Goal: Complete application form

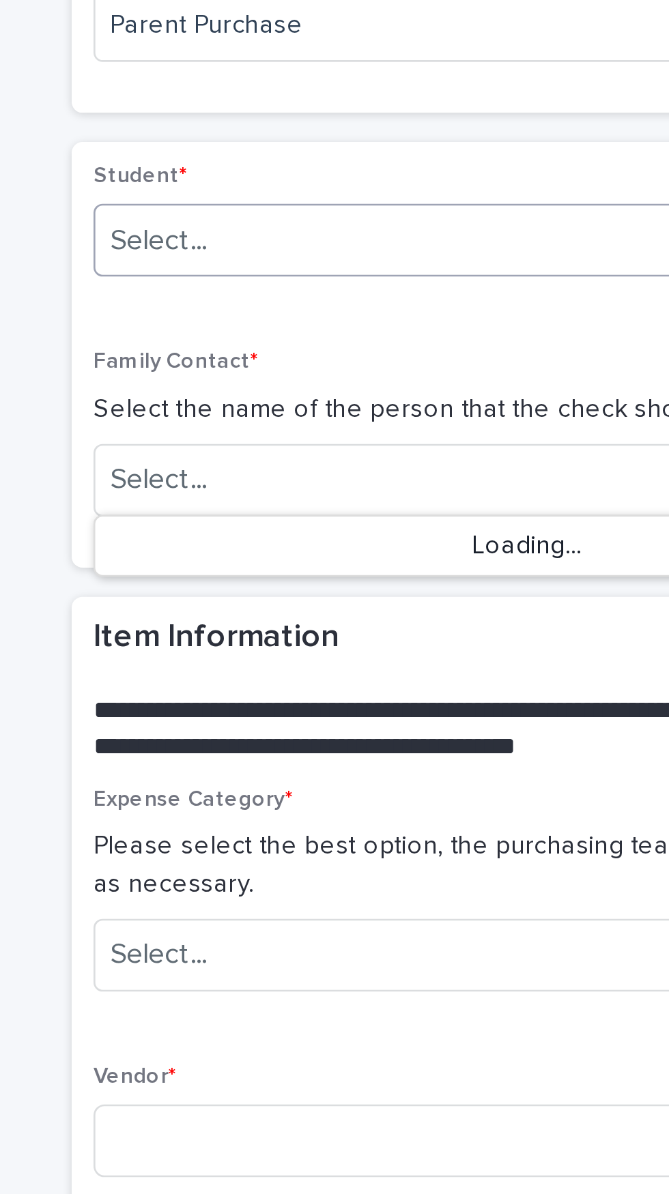
scroll to position [112, 0]
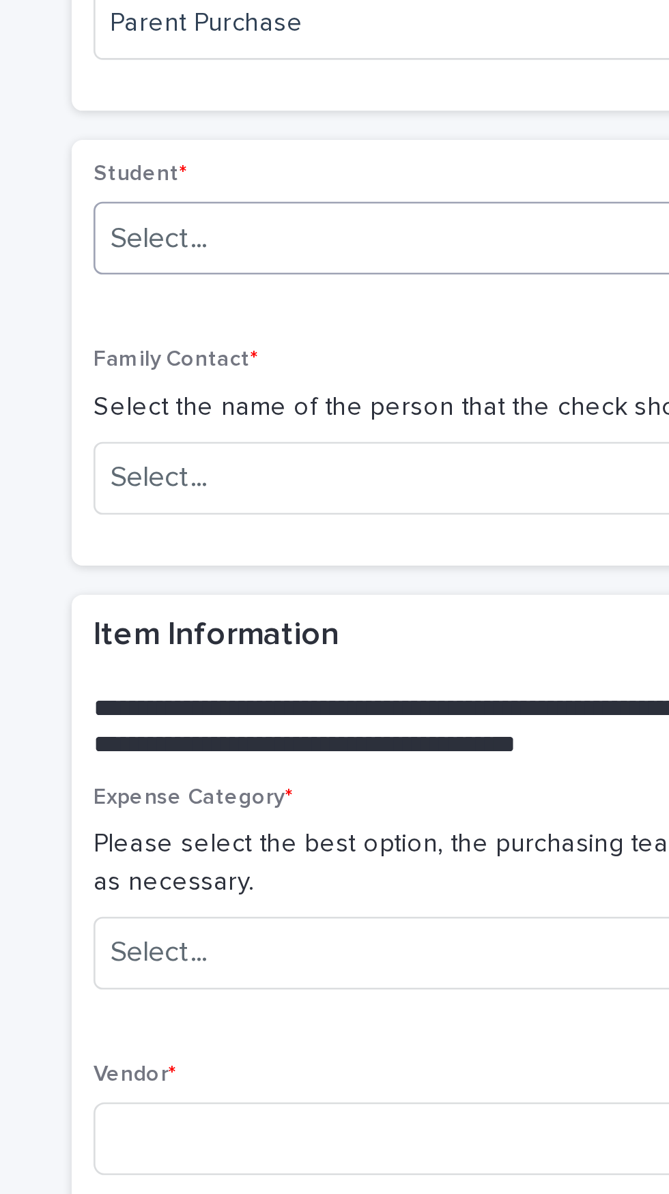
click at [330, 477] on input "text" at bounding box center [328, 475] width 1 height 13
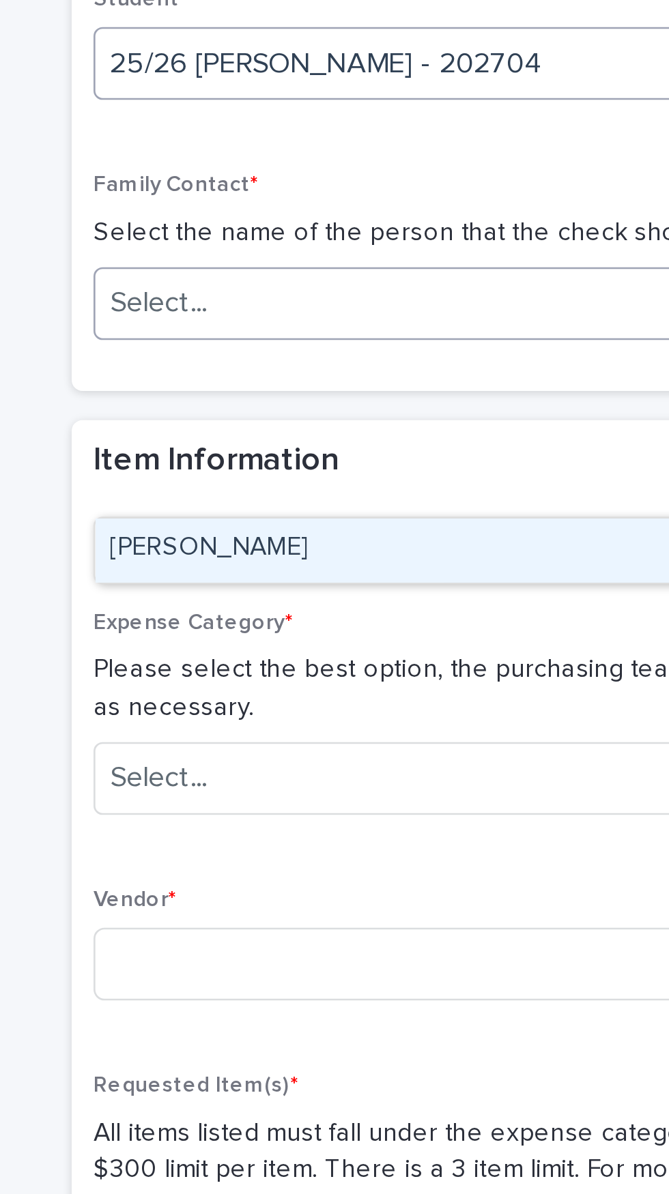
scroll to position [180, 0]
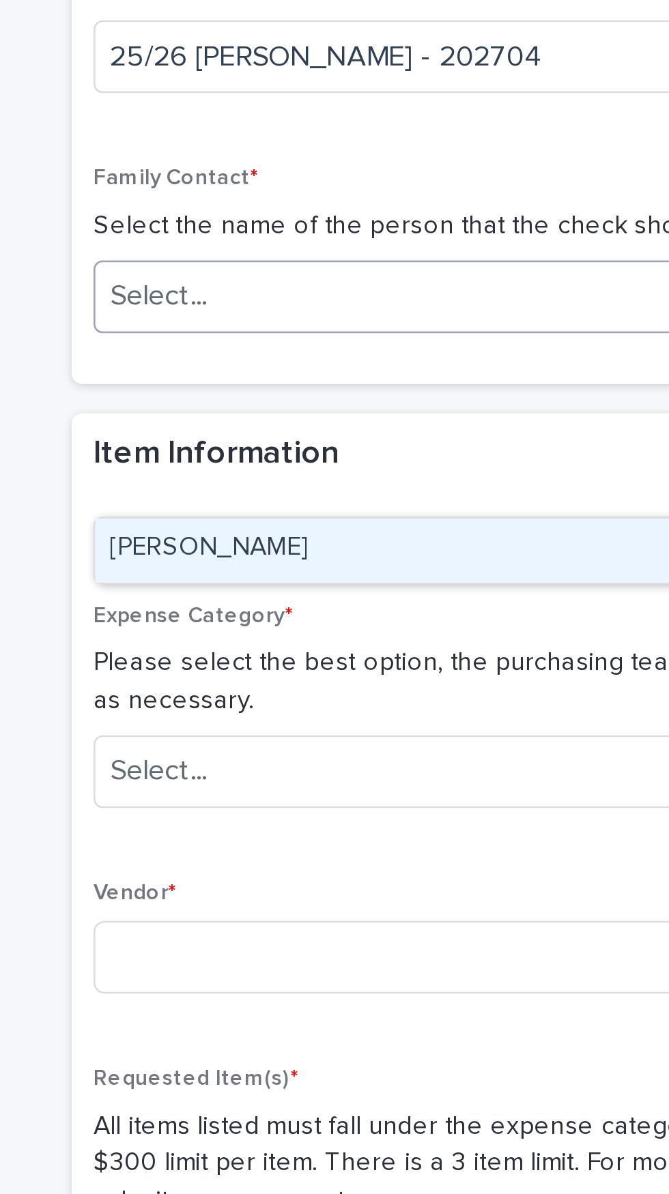
click at [385, 585] on div "[PERSON_NAME]" at bounding box center [446, 593] width 323 height 24
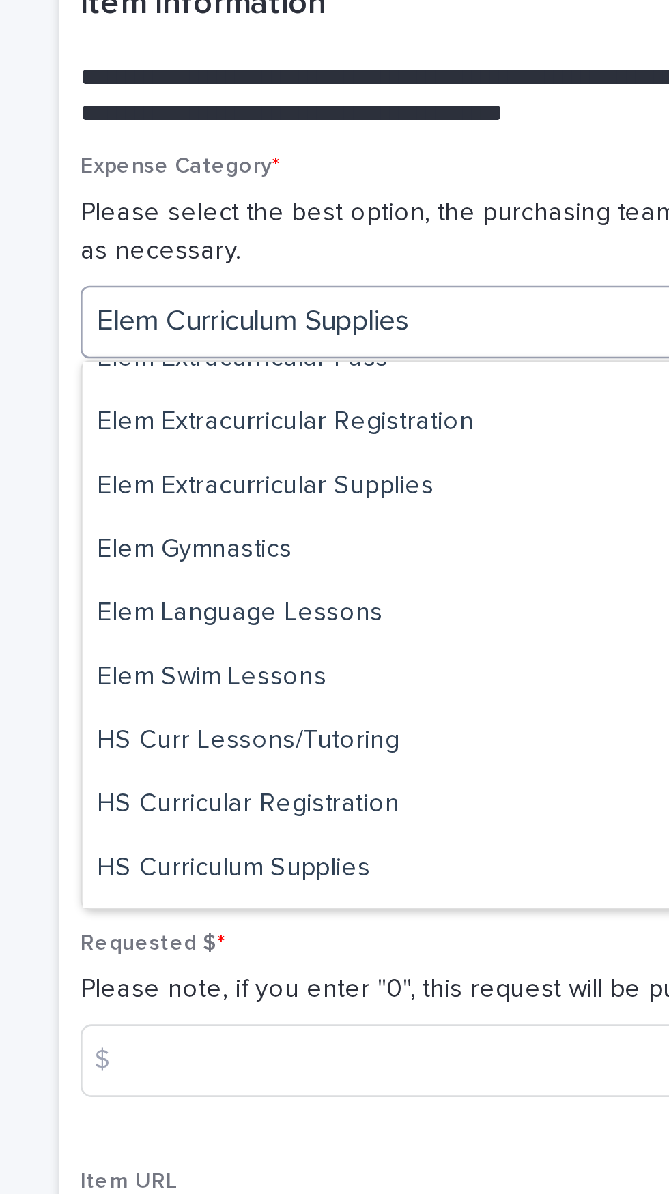
scroll to position [216, 0]
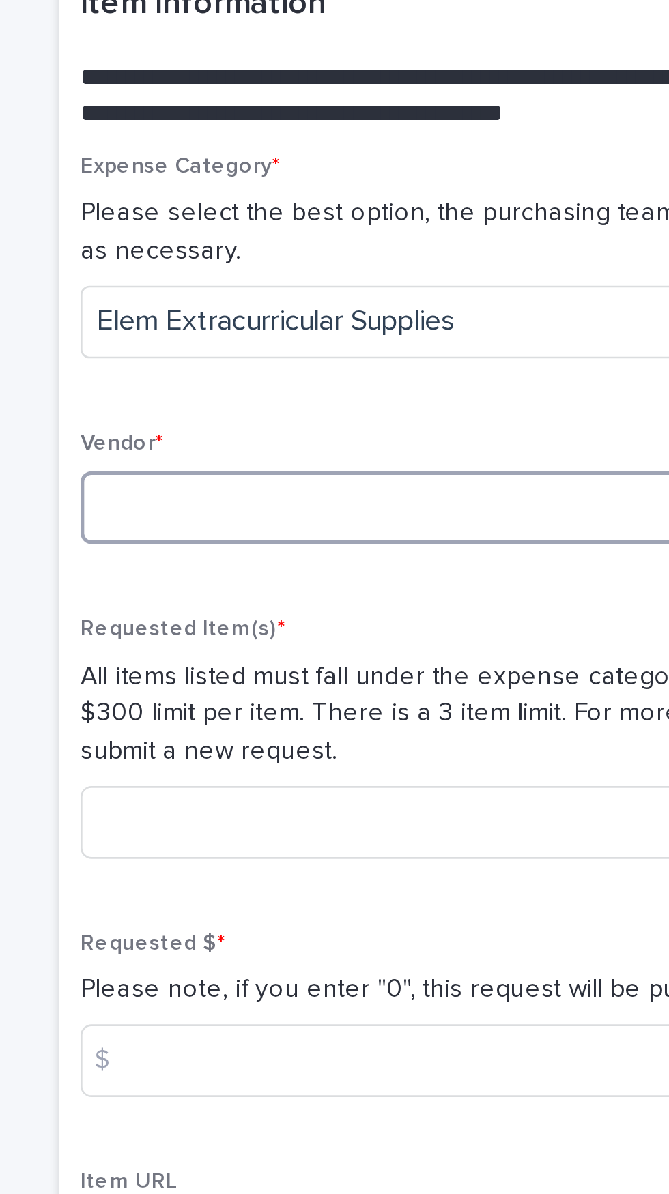
click at [411, 744] on input at bounding box center [447, 744] width 325 height 27
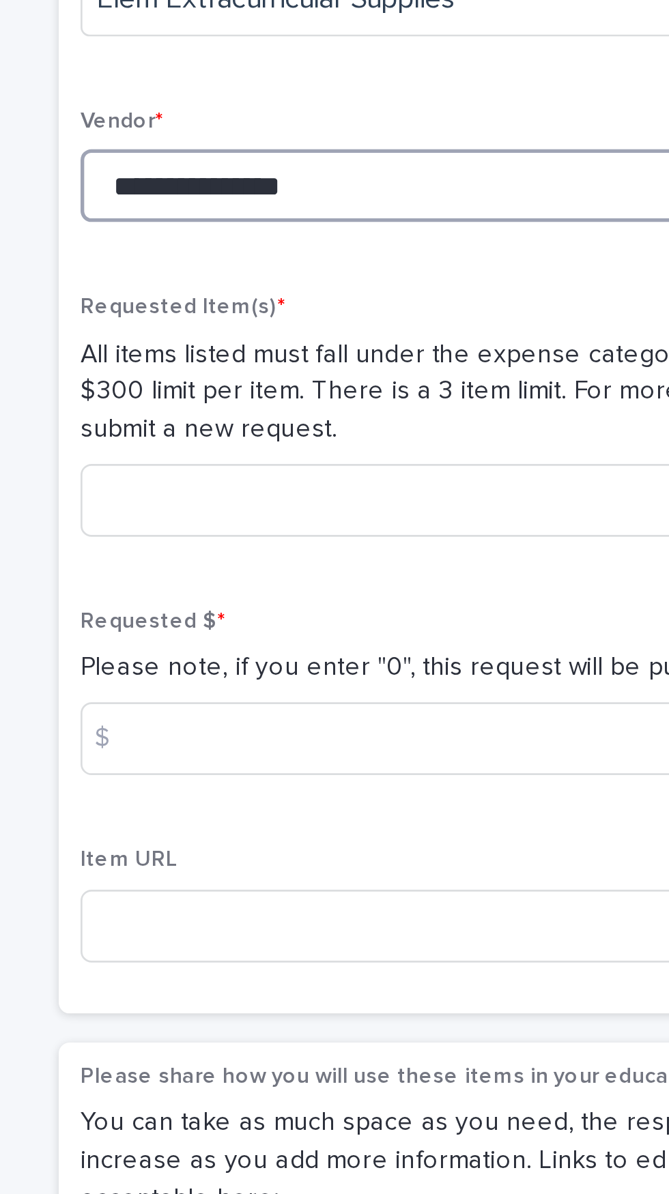
scroll to position [304, 0]
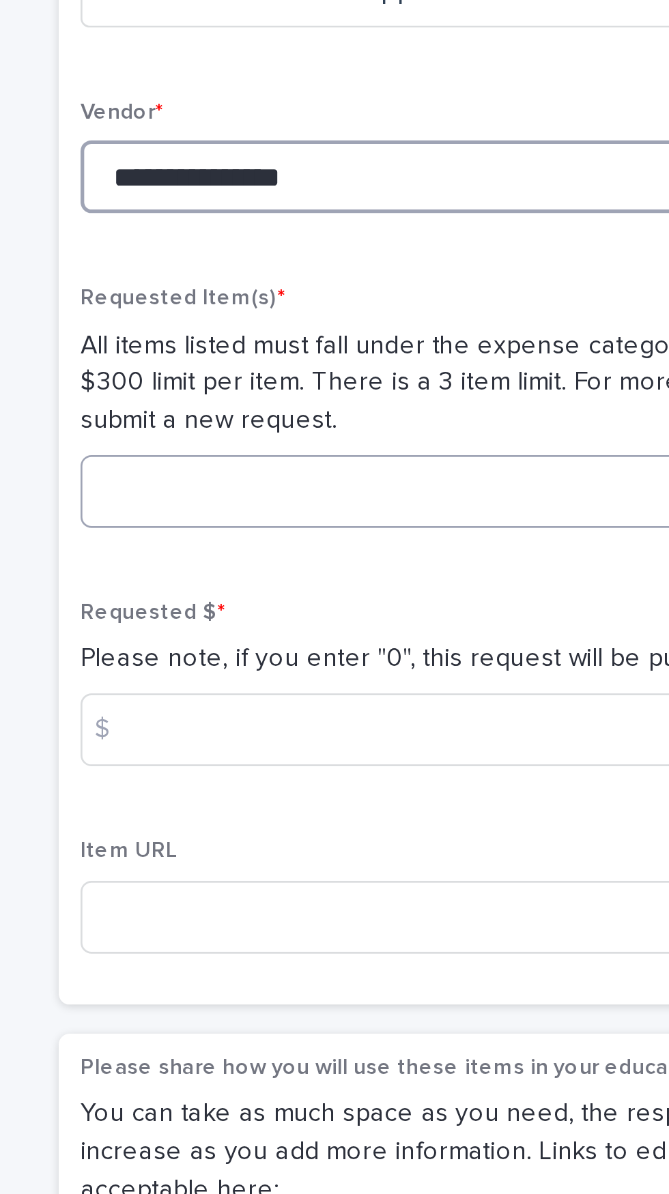
type input "**********"
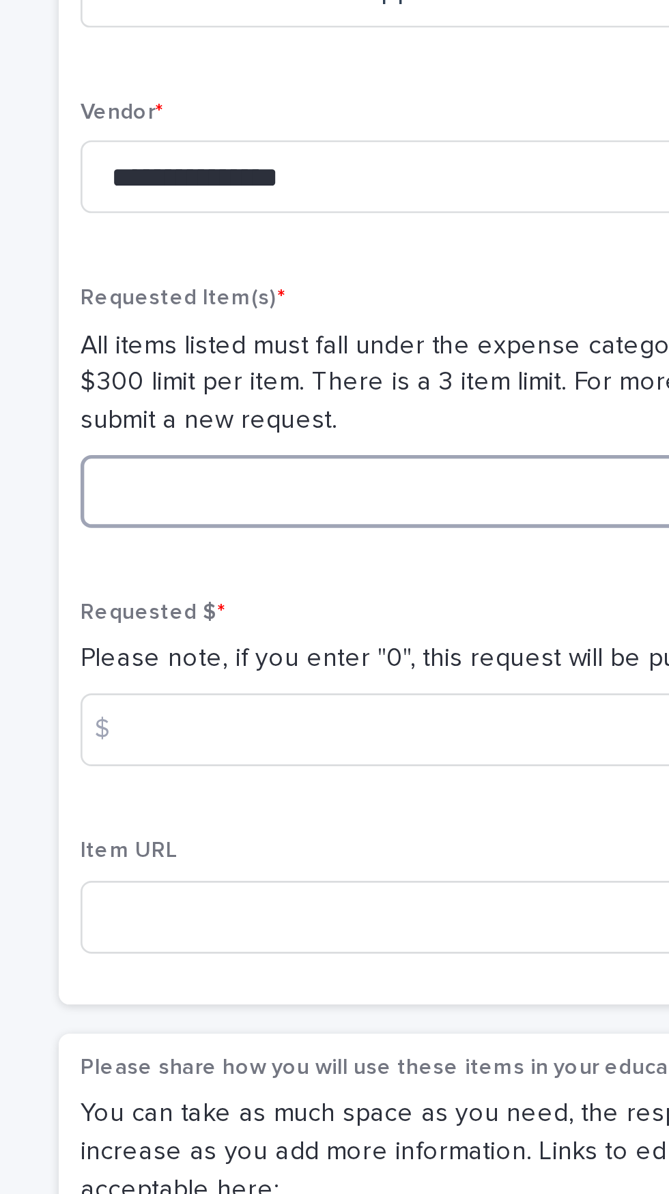
click at [404, 734] on input at bounding box center [447, 738] width 325 height 27
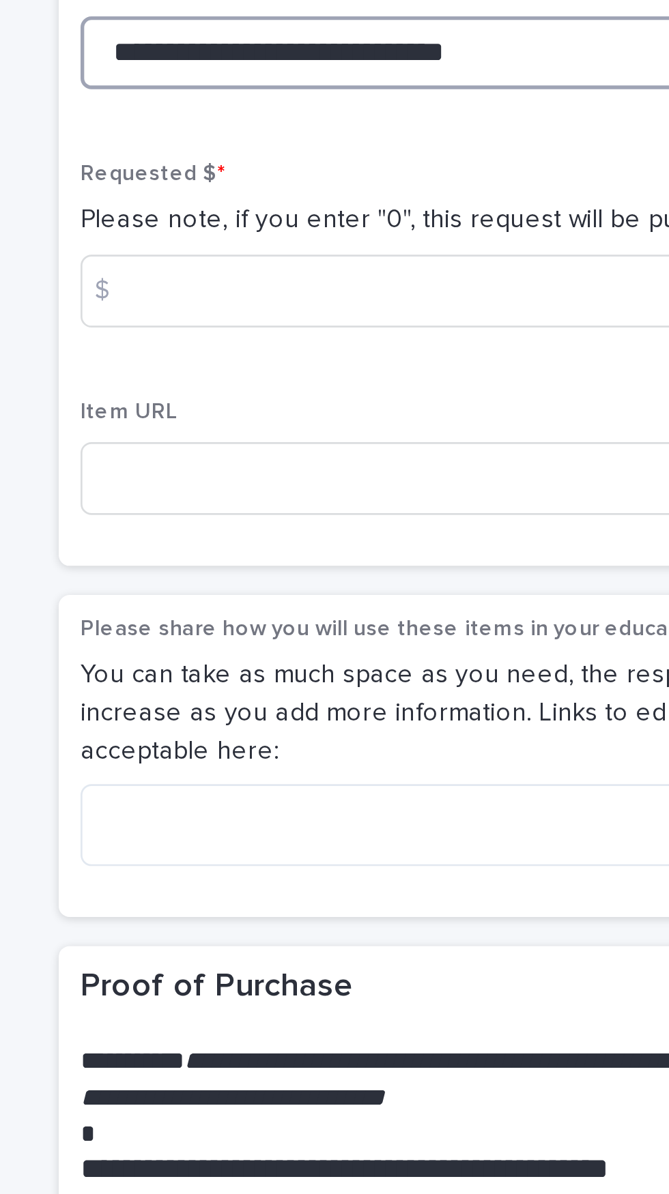
scroll to position [472, 0]
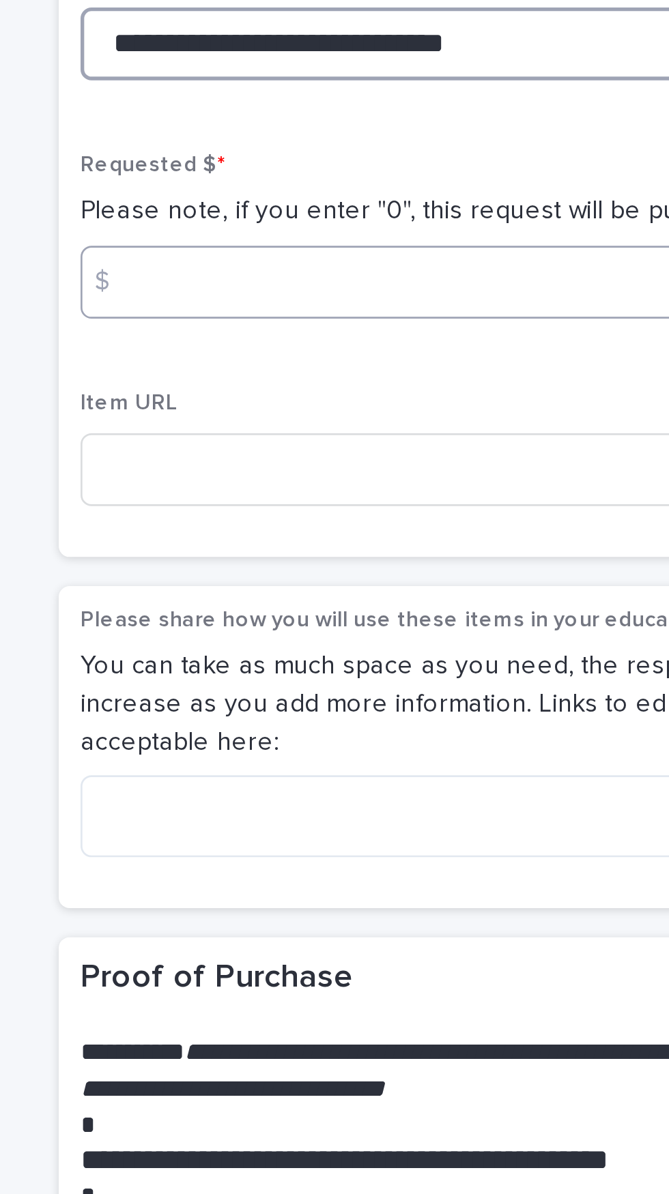
type input "**********"
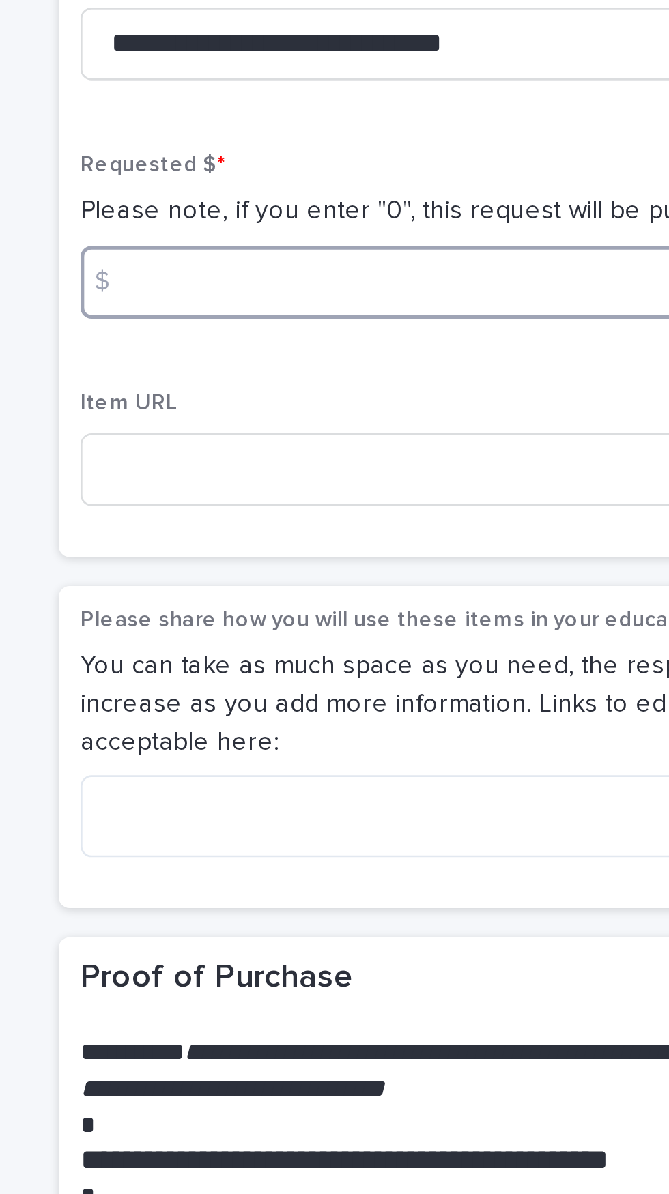
click at [433, 658] on input at bounding box center [447, 660] width 325 height 27
type input "*****"
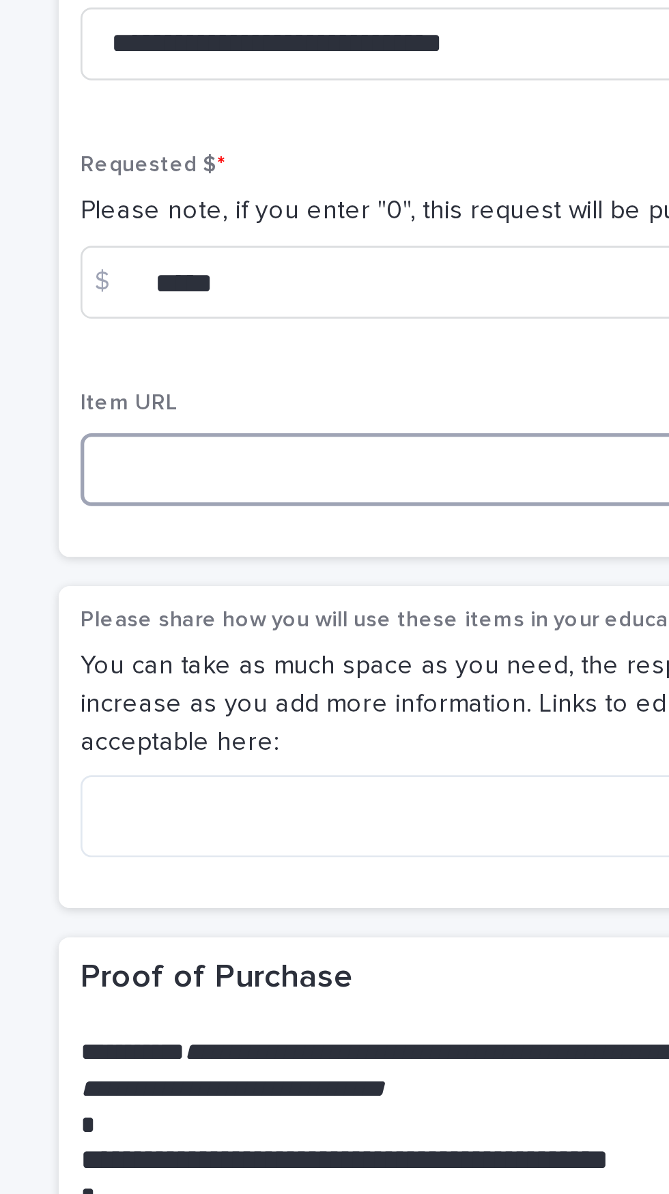
click at [428, 727] on input at bounding box center [447, 730] width 325 height 27
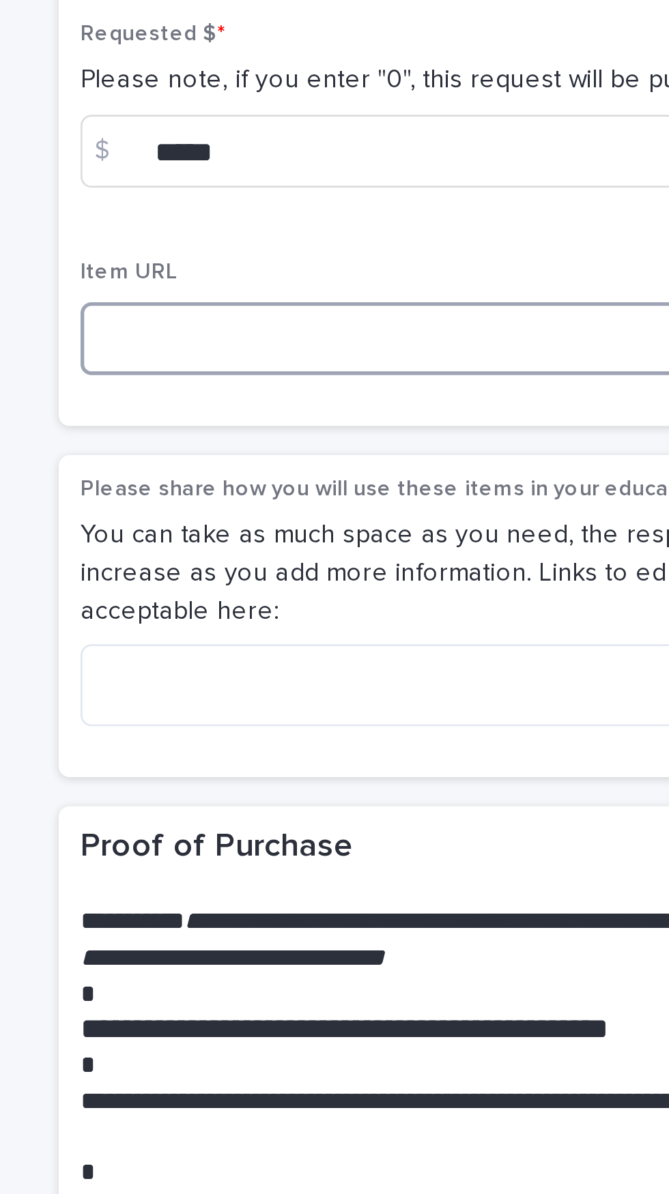
scroll to position [563, 0]
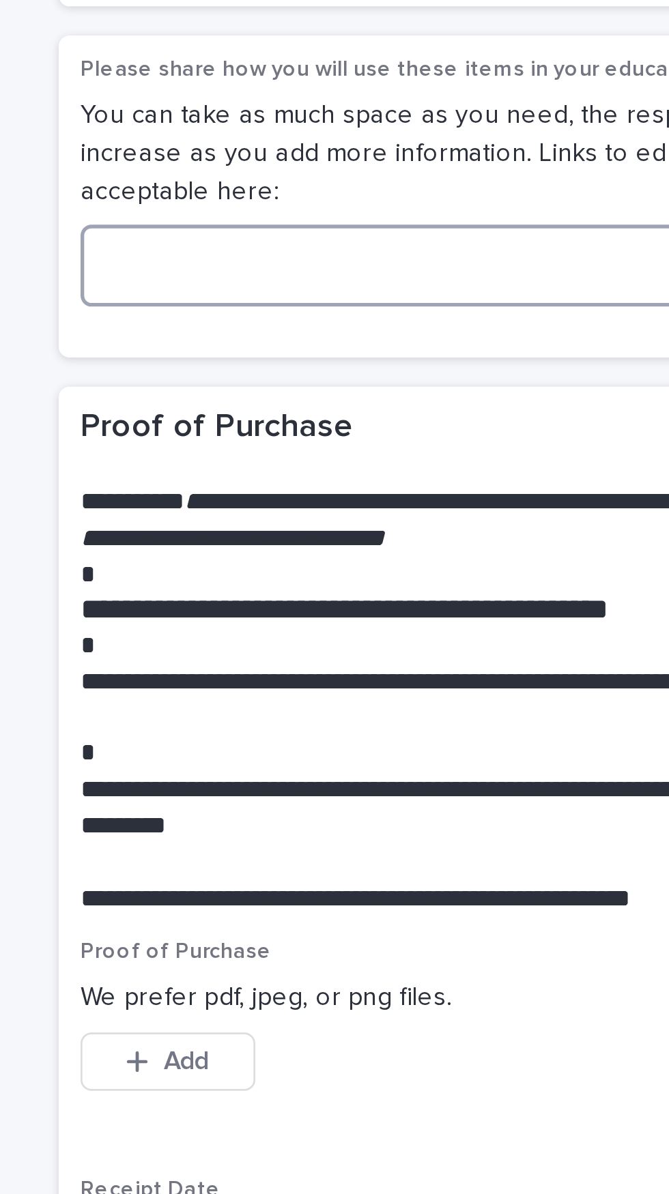
click at [432, 757] on textarea at bounding box center [447, 770] width 325 height 31
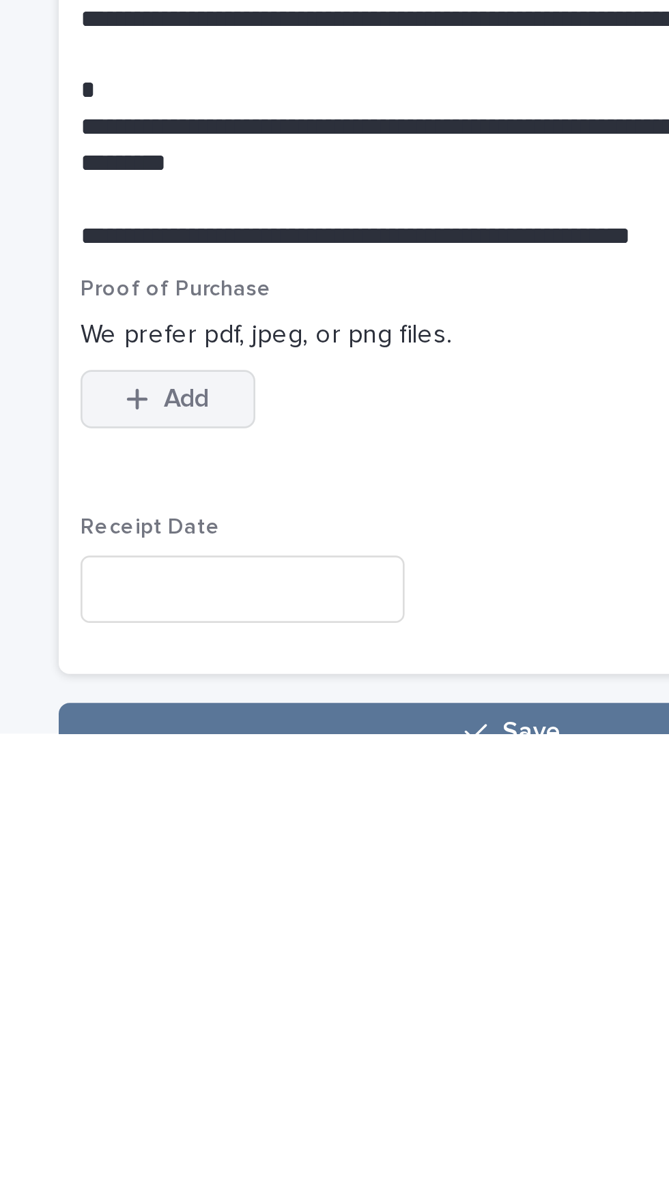
type textarea "**********"
click at [330, 1064] on span "Add" at bounding box center [324, 1069] width 17 height 10
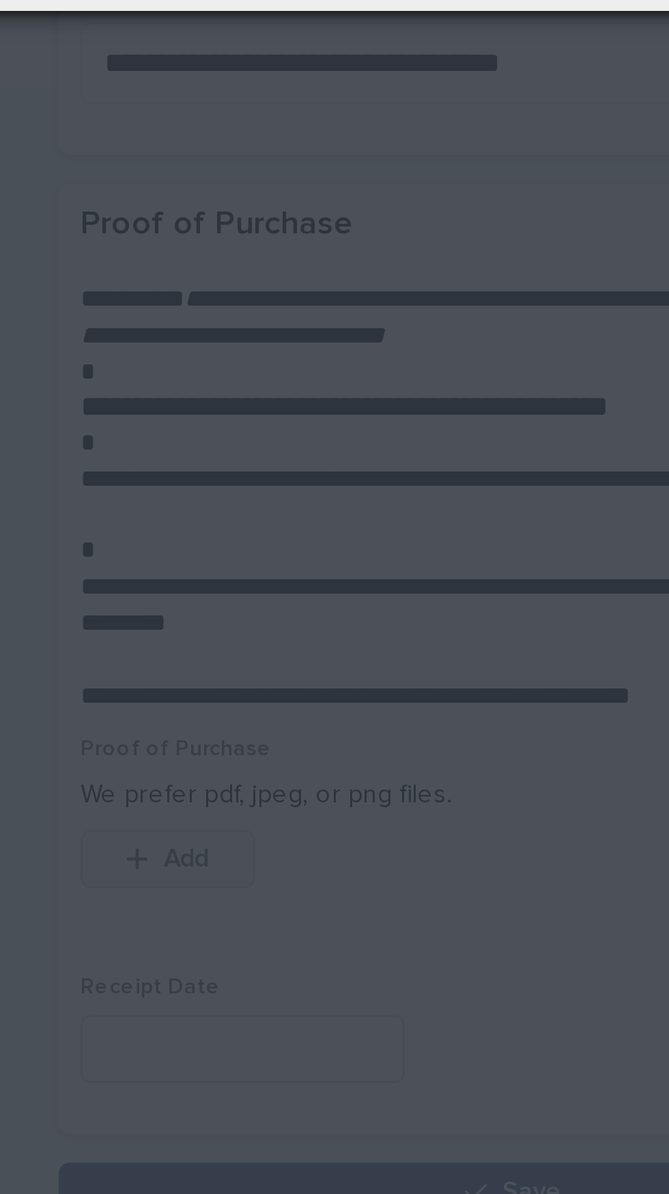
scroll to position [0, 0]
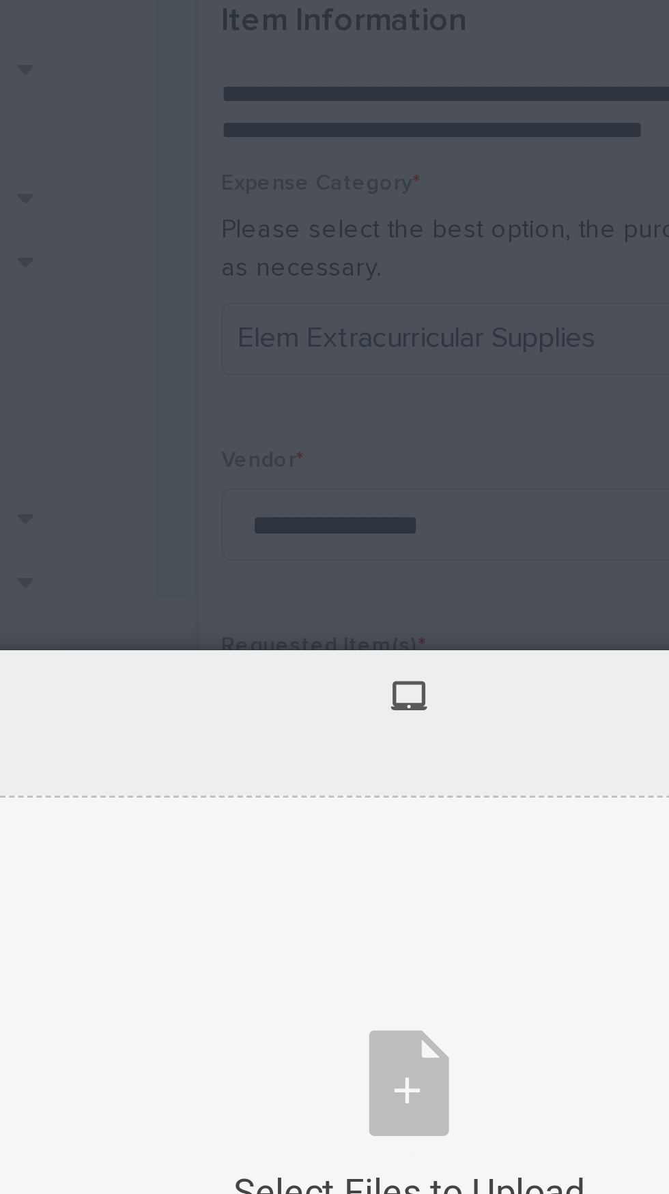
click at [364, 571] on div "Select Files to Upload or Drag and Drop, Copy and Paste Files" at bounding box center [355, 597] width 430 height 266
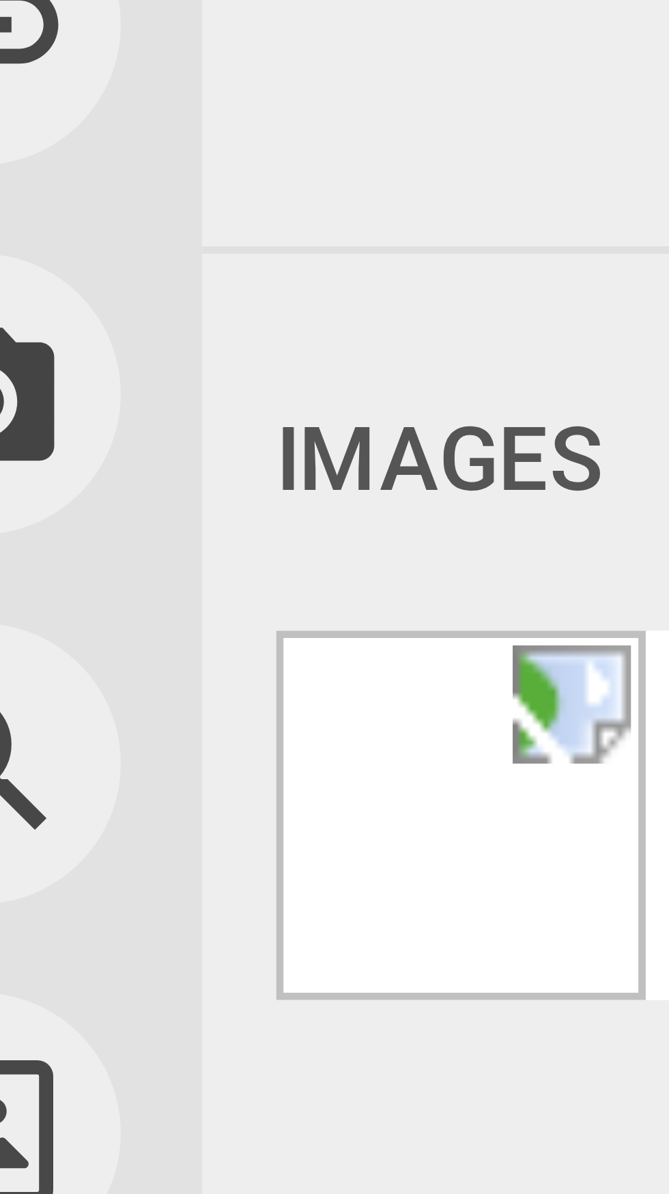
click at [150, 495] on div "Images" at bounding box center [354, 500] width 457 height 25
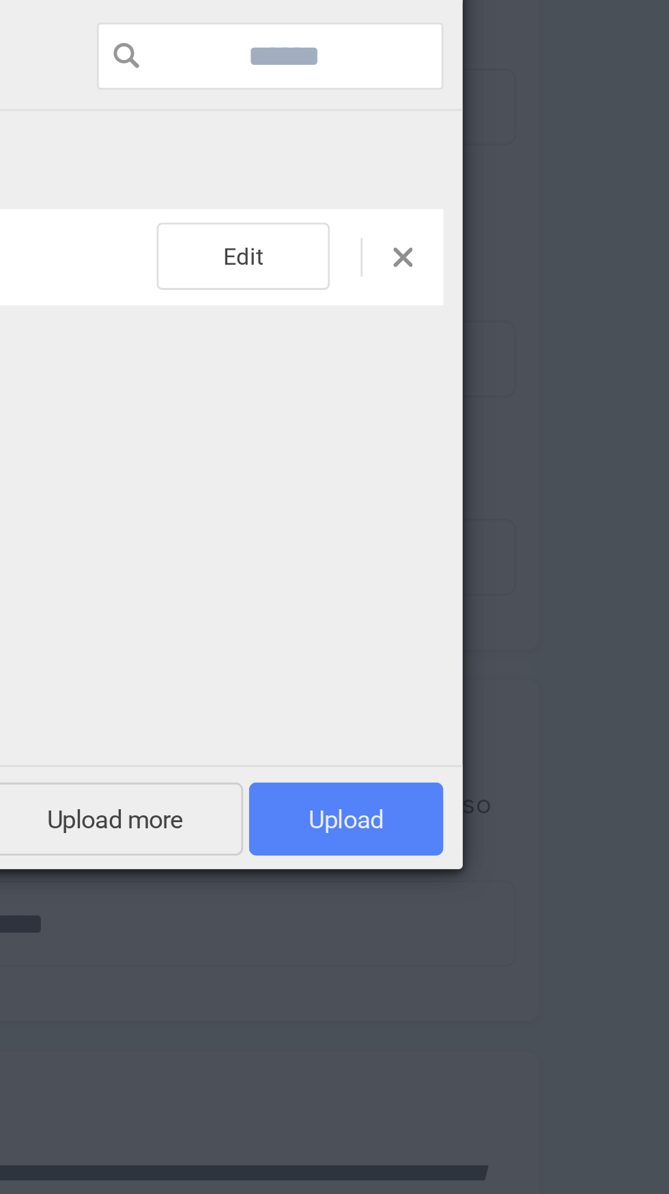
click at [568, 746] on span "Upload 1" at bounding box center [548, 733] width 69 height 26
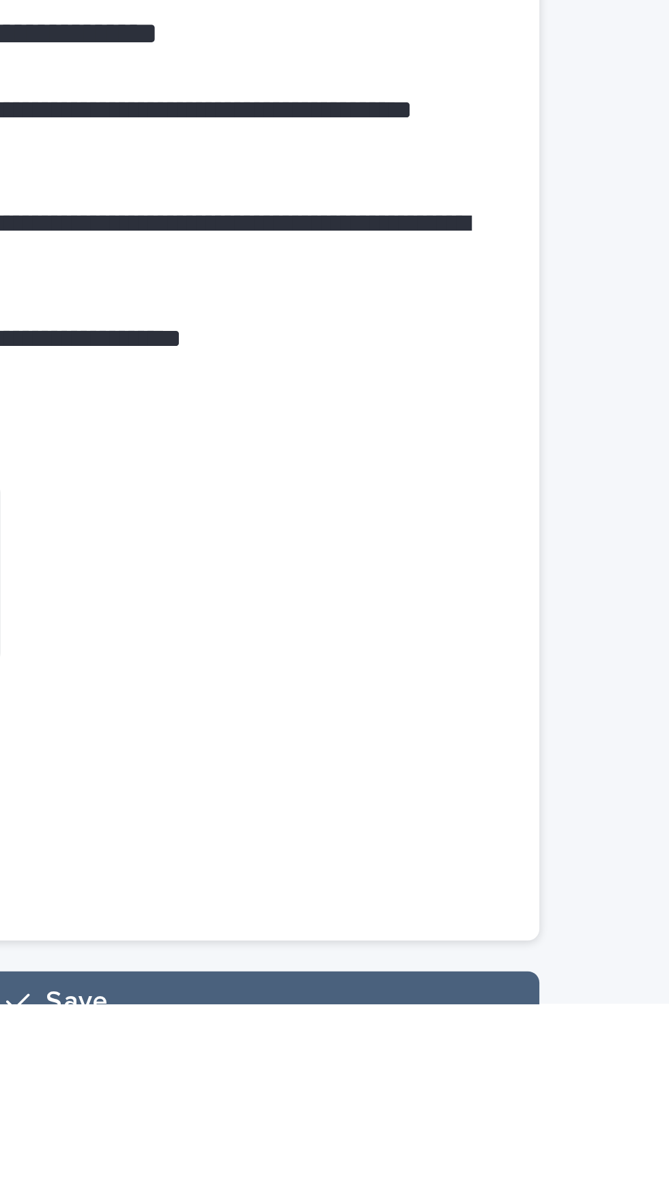
click at [531, 1182] on button "Save" at bounding box center [446, 1193] width 341 height 22
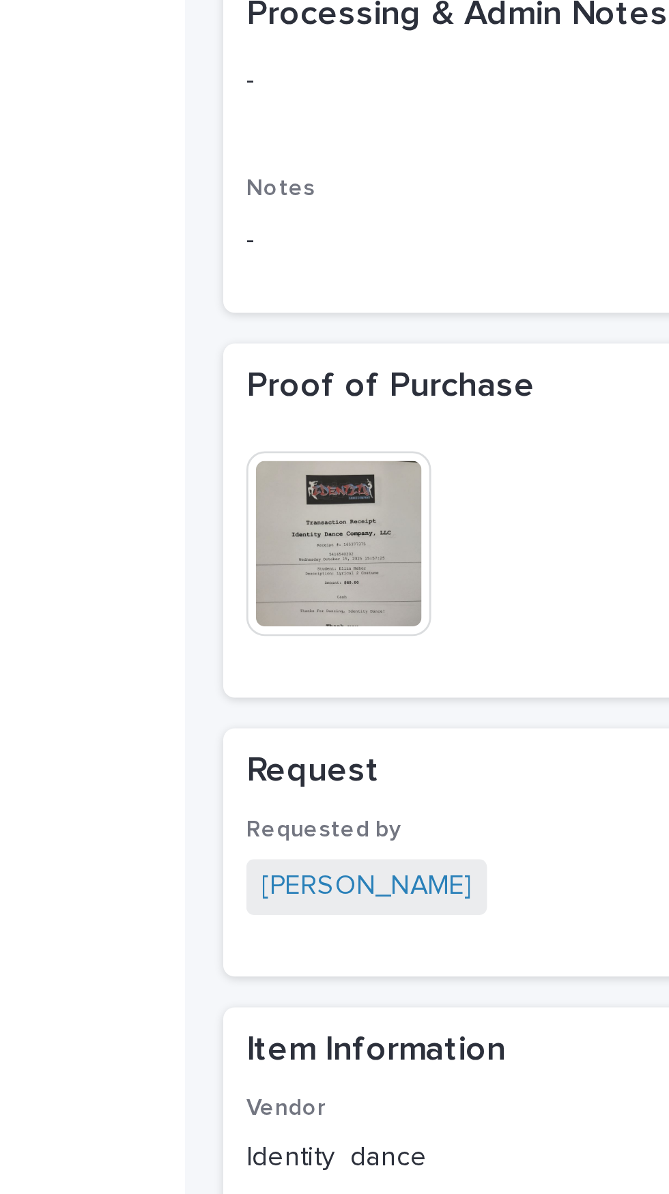
click at [283, 662] on img at bounding box center [279, 656] width 65 height 65
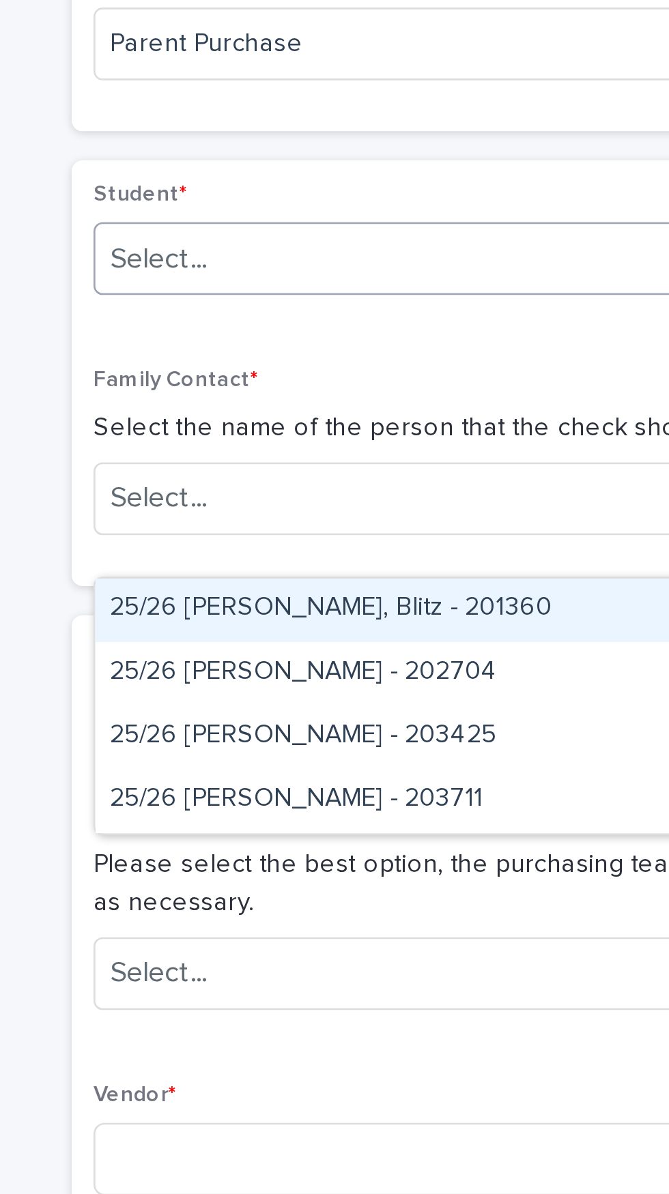
scroll to position [104, 0]
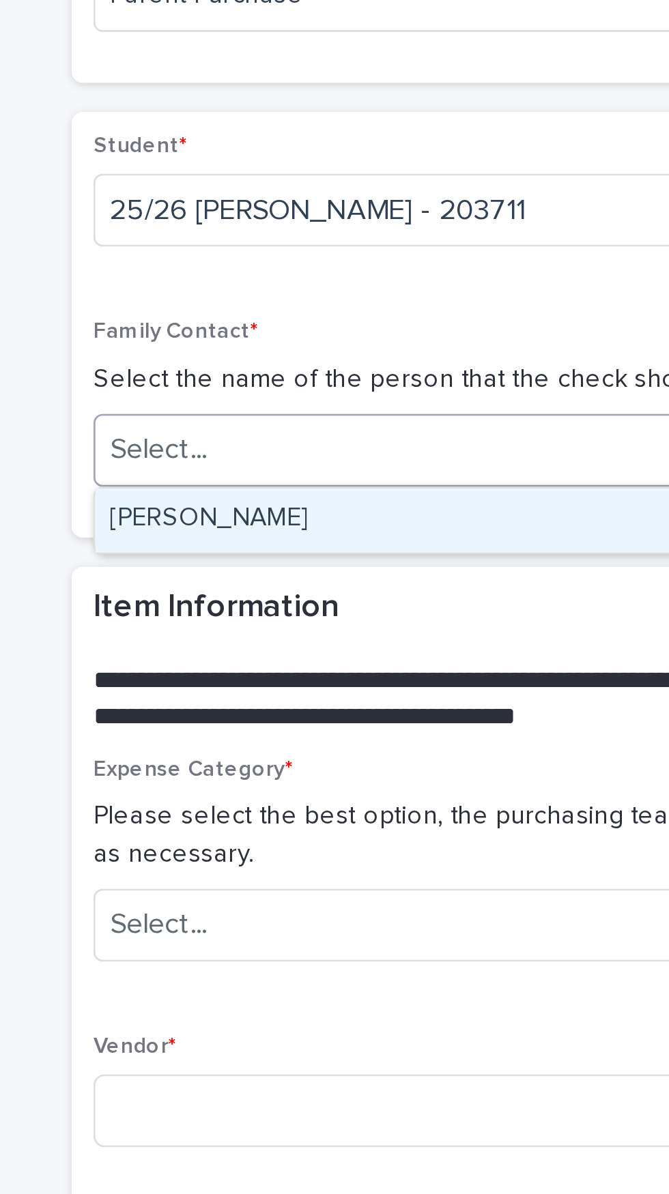
click at [397, 597] on div "[PERSON_NAME]" at bounding box center [446, 599] width 323 height 24
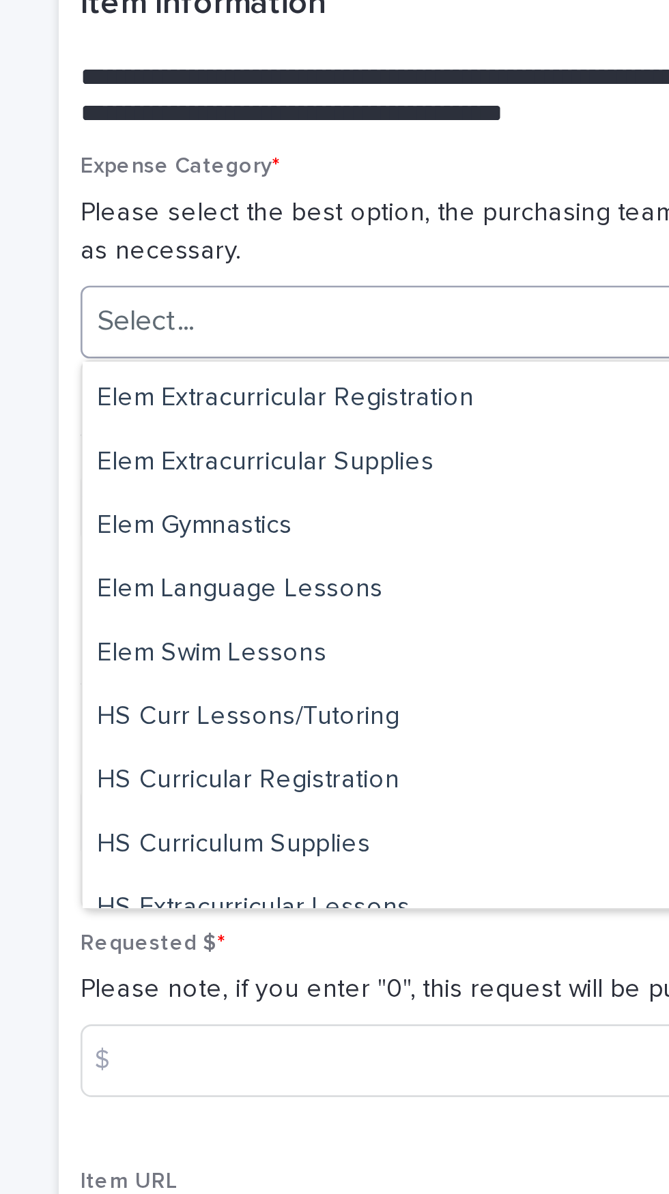
scroll to position [211, 0]
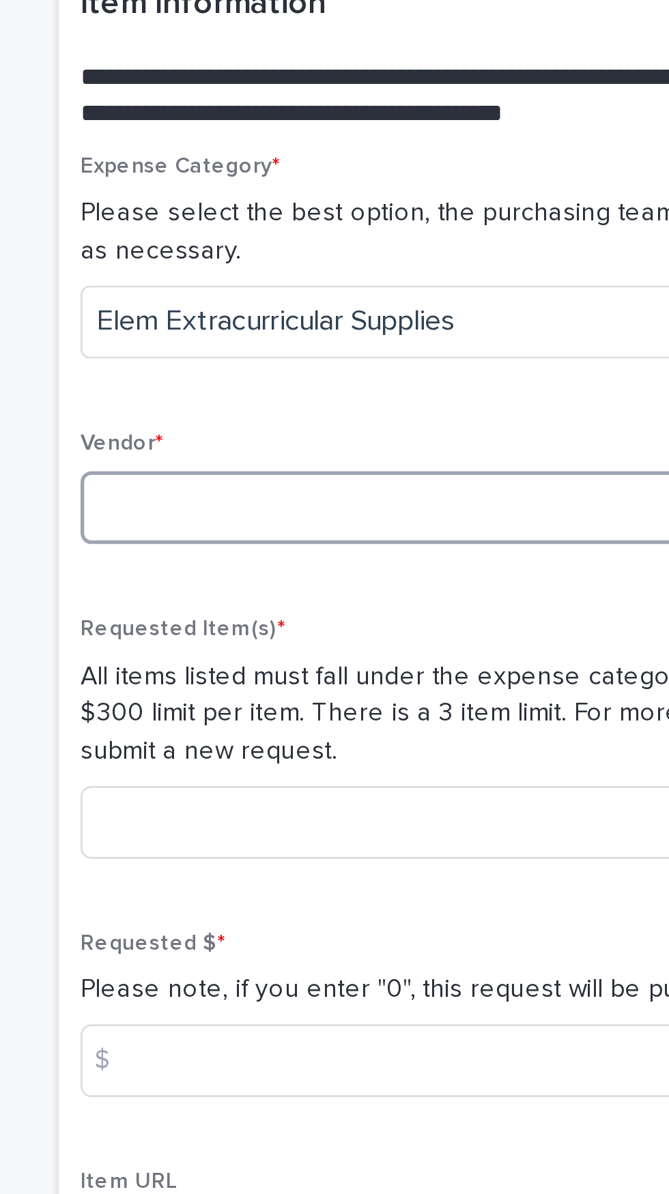
click at [411, 742] on input at bounding box center [447, 740] width 325 height 27
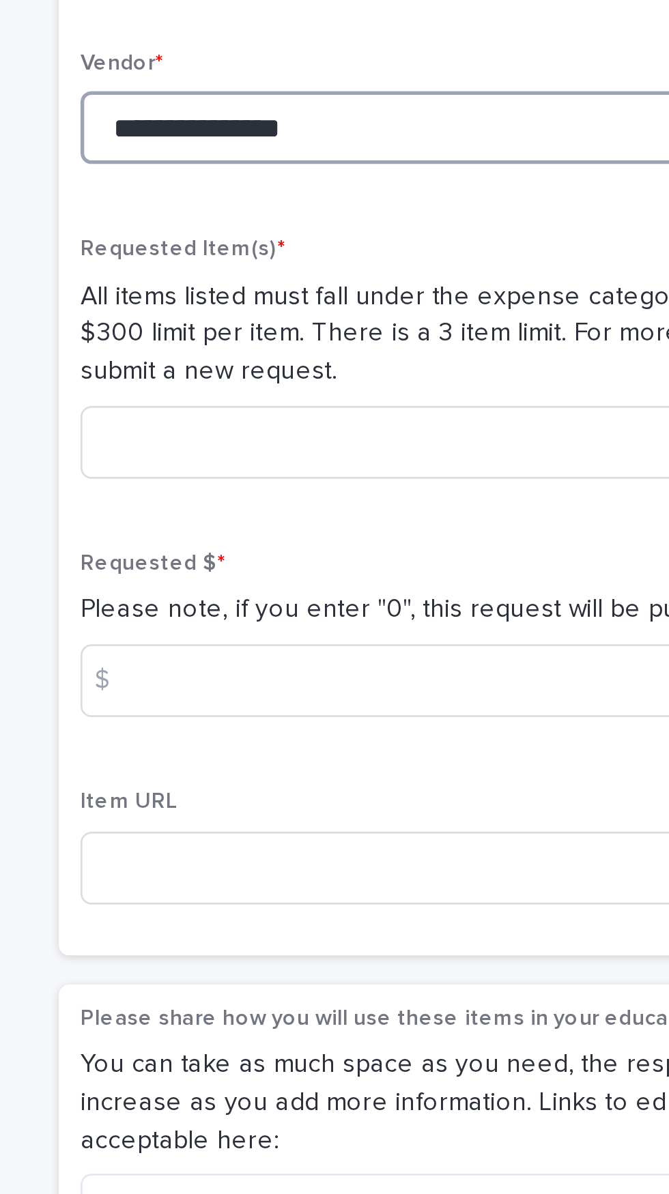
scroll to position [347, 0]
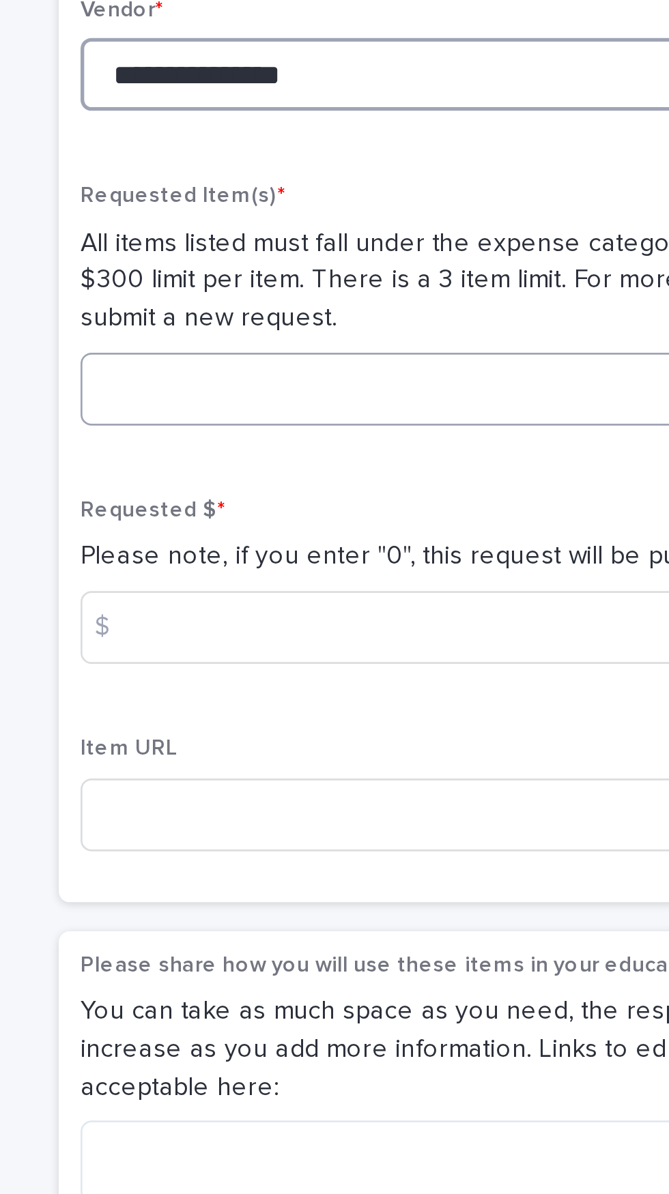
type input "**********"
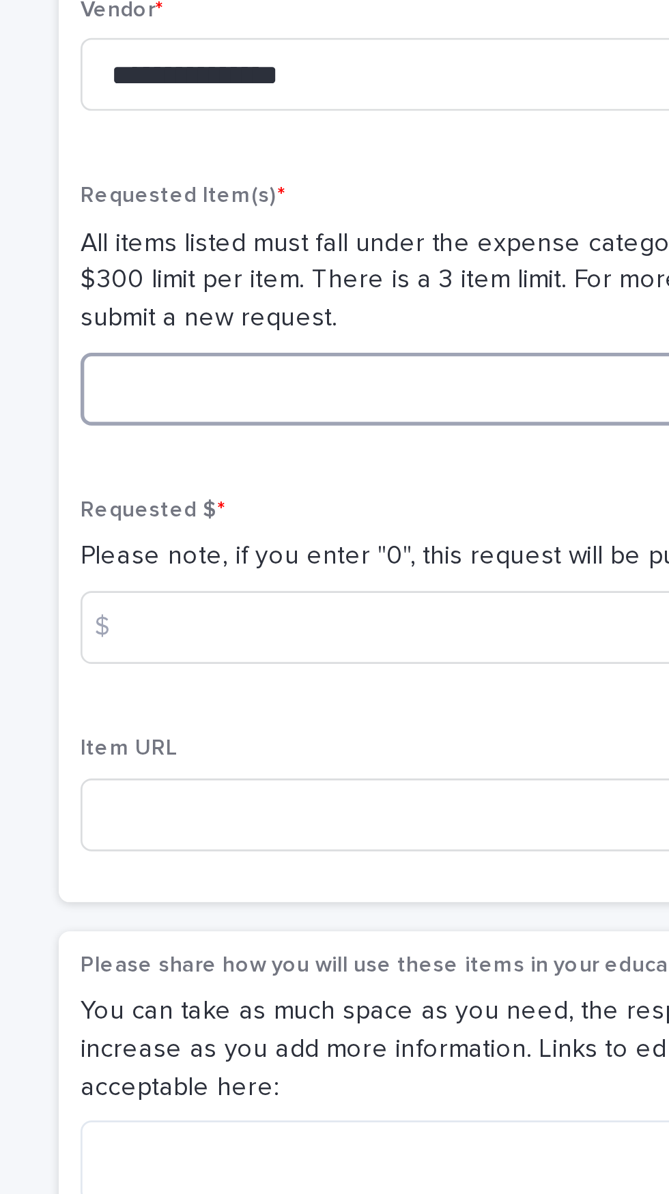
click at [382, 690] on input at bounding box center [447, 695] width 325 height 27
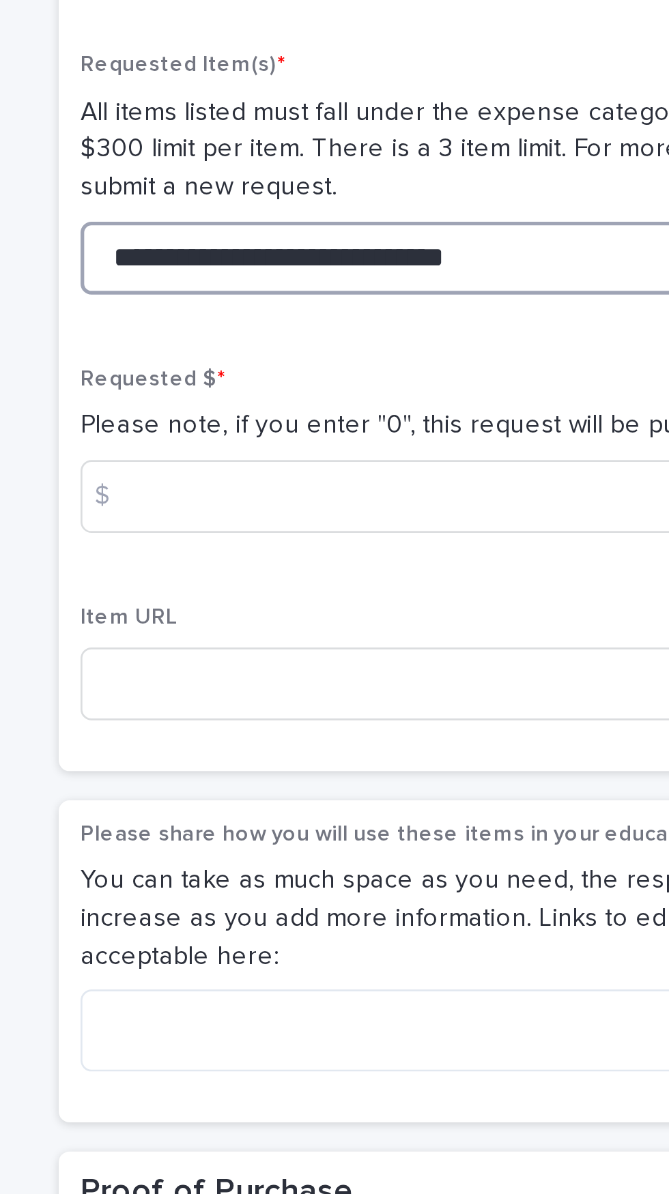
scroll to position [422, 0]
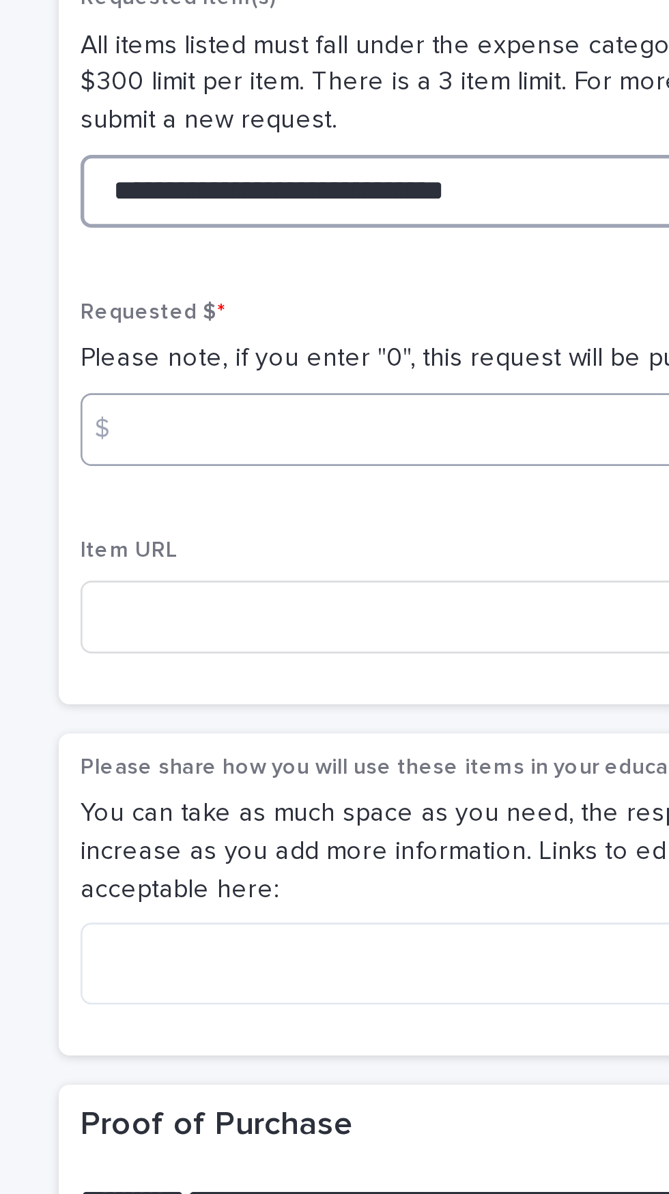
type input "**********"
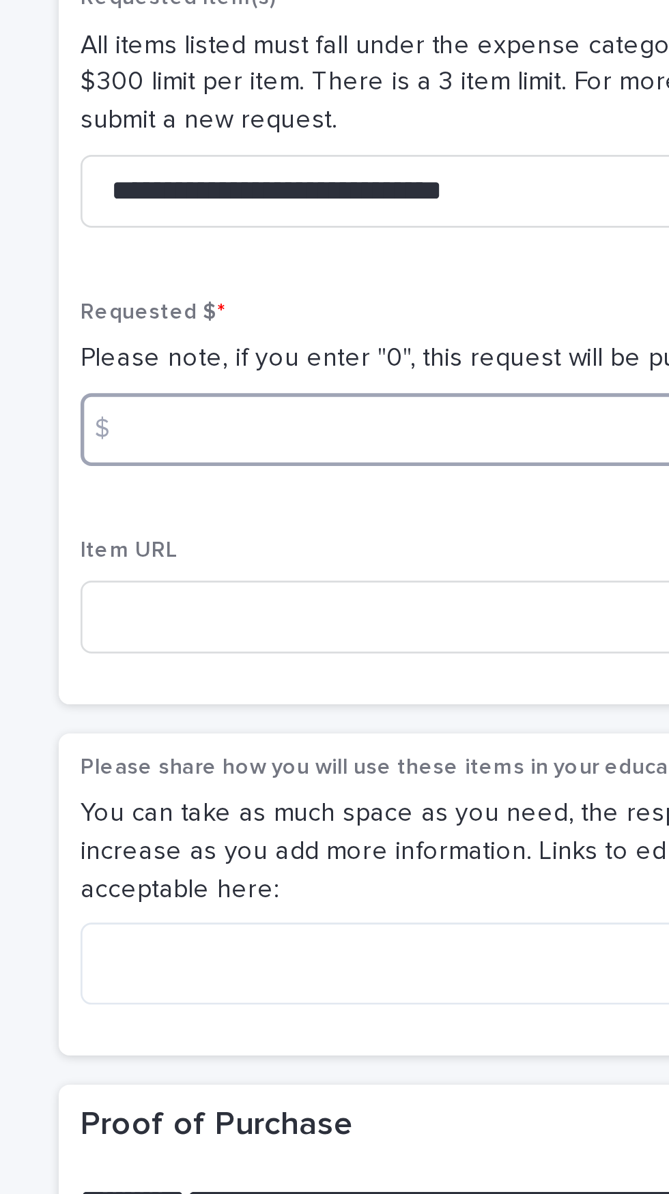
click at [444, 710] on input at bounding box center [447, 710] width 325 height 27
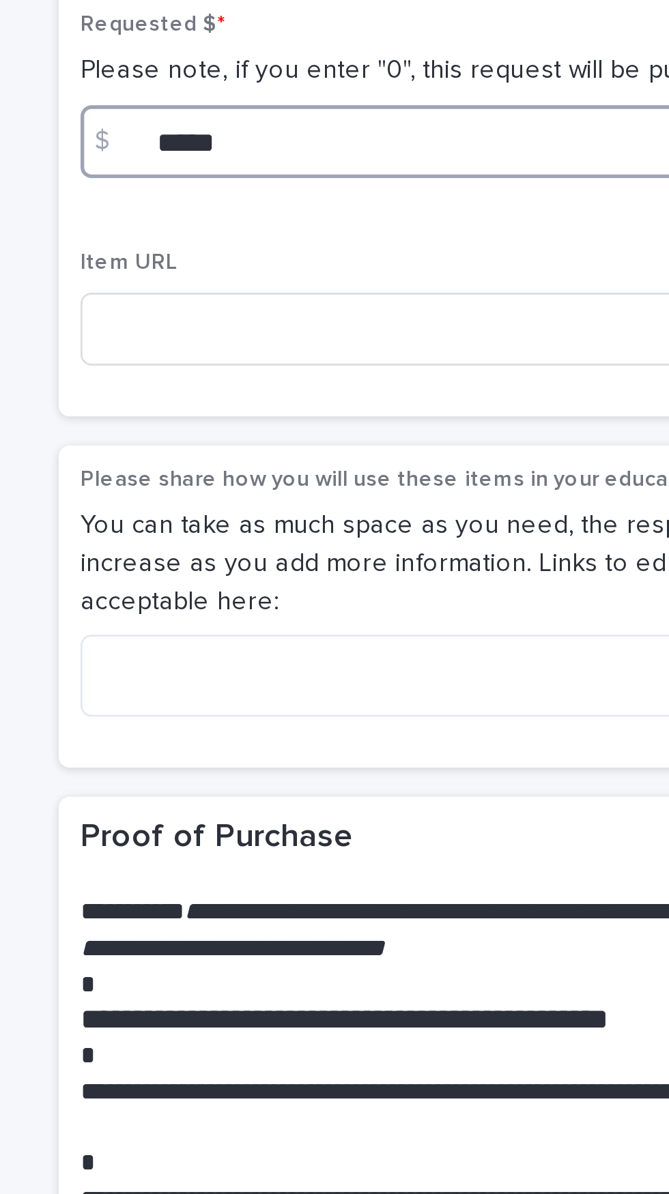
scroll to position [563, 0]
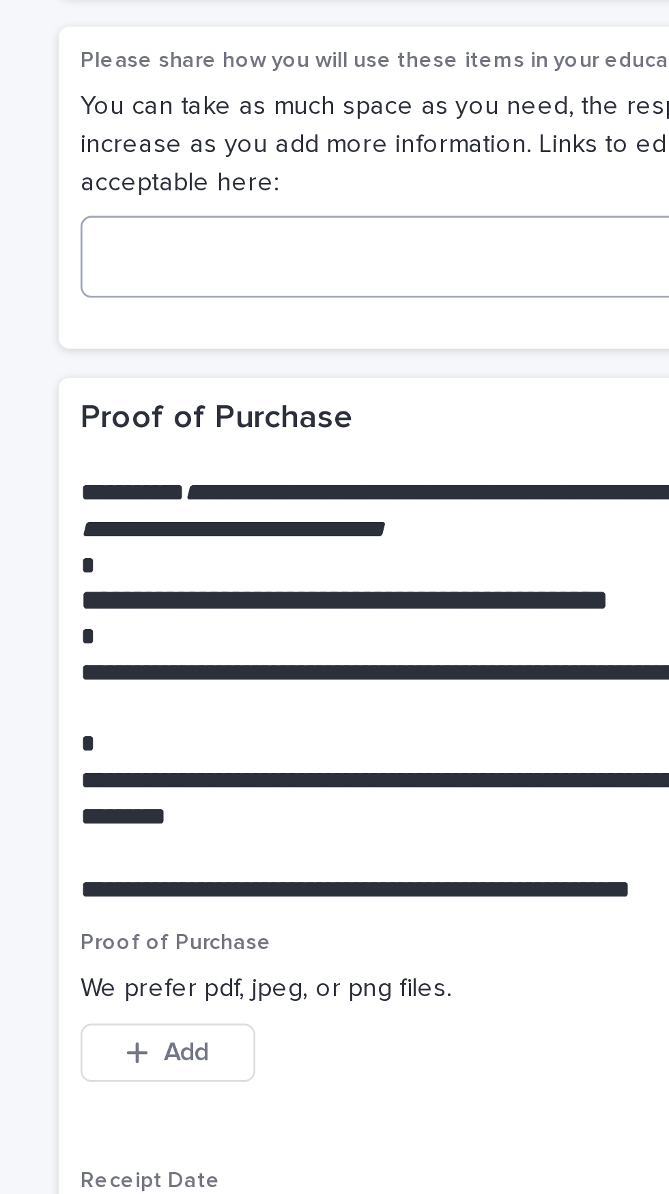
type input "*****"
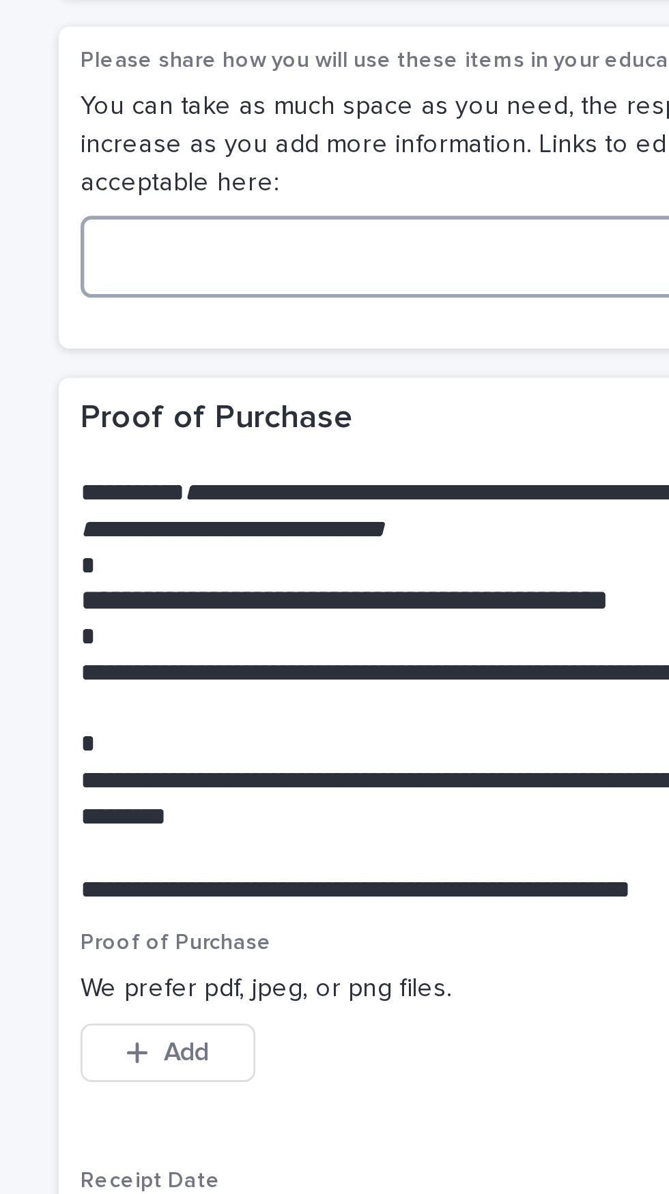
click at [418, 758] on textarea at bounding box center [447, 770] width 325 height 31
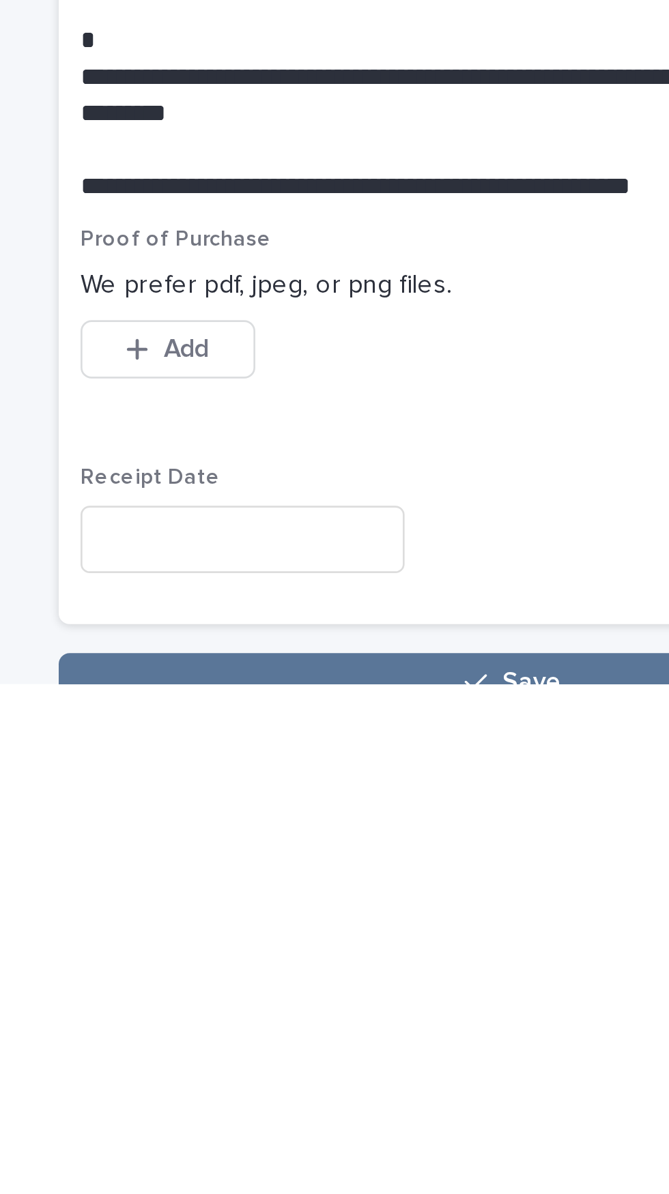
type textarea "**********"
click at [393, 1127] on input "text" at bounding box center [345, 1139] width 121 height 25
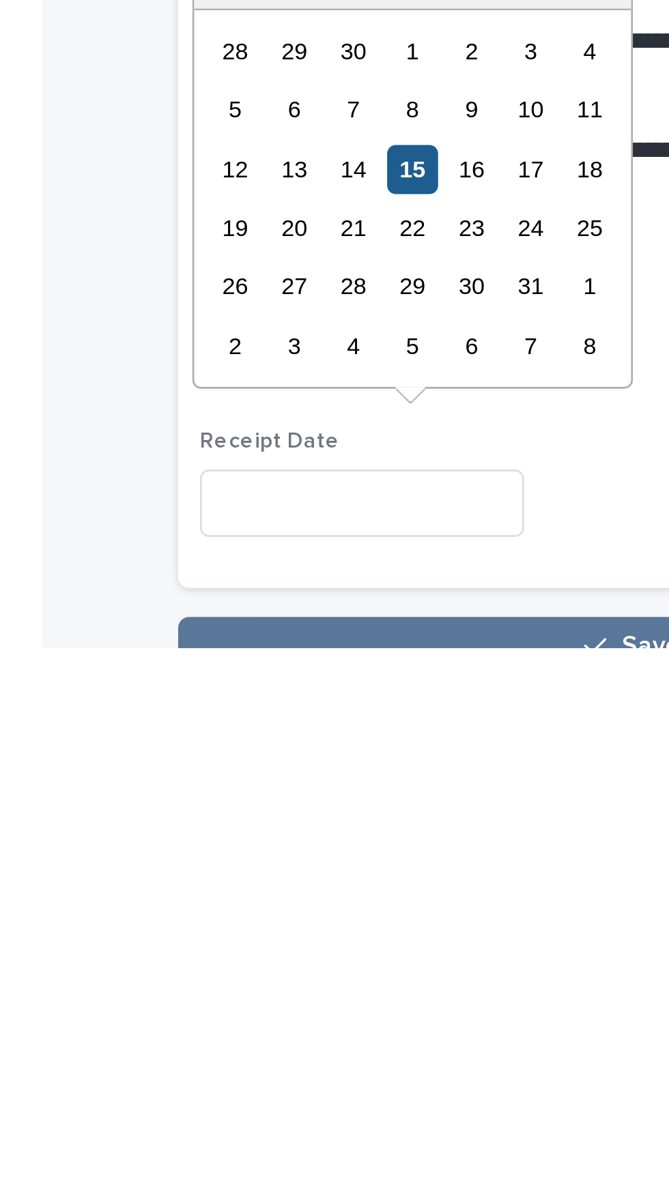
click at [371, 1010] on div "15" at bounding box center [364, 1014] width 18 height 18
type input "**********"
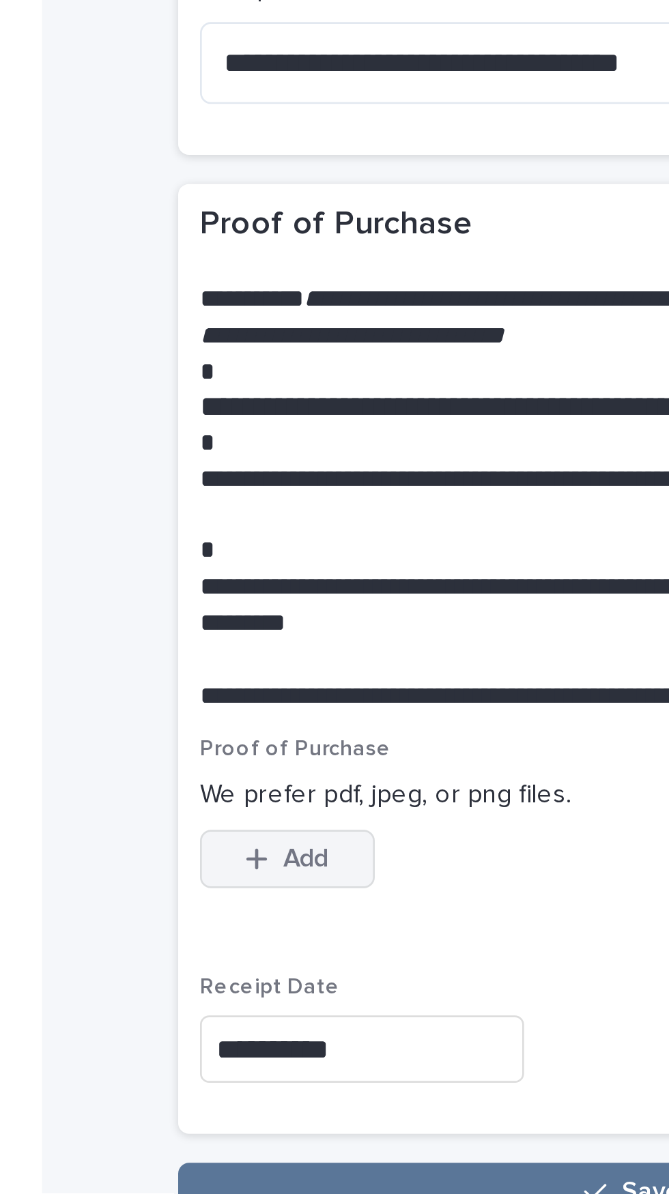
click at [327, 1064] on span "Add" at bounding box center [324, 1069] width 17 height 10
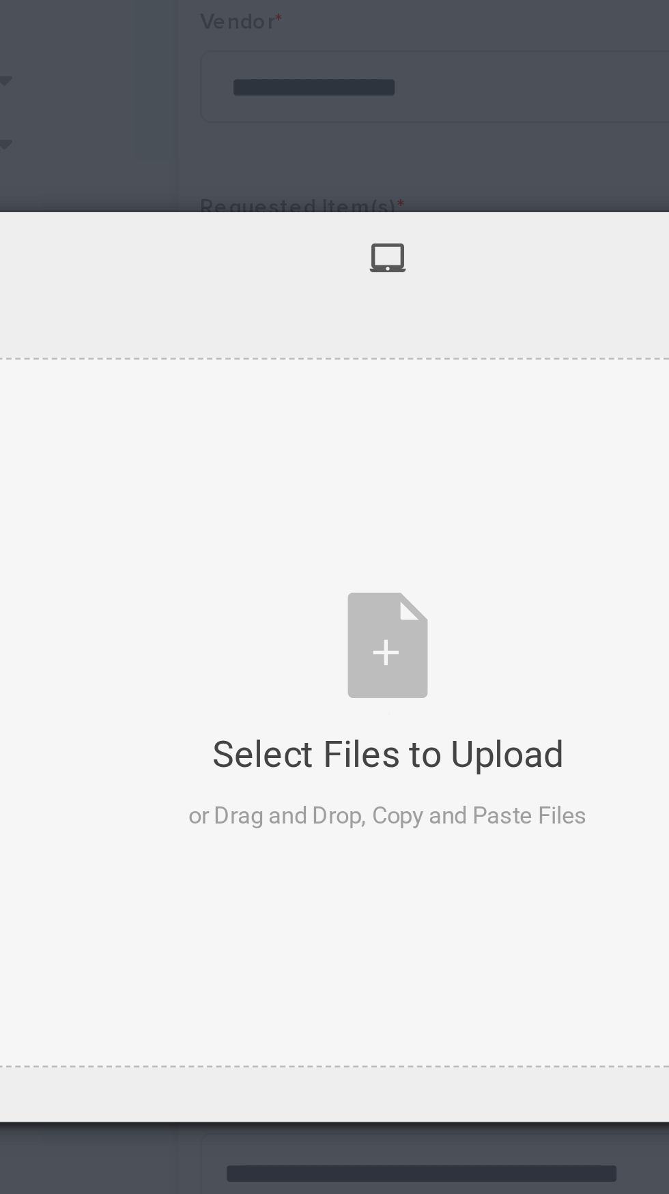
click at [363, 573] on div "Select Files to Upload or Drag and Drop, Copy and Paste Files" at bounding box center [354, 597] width 149 height 91
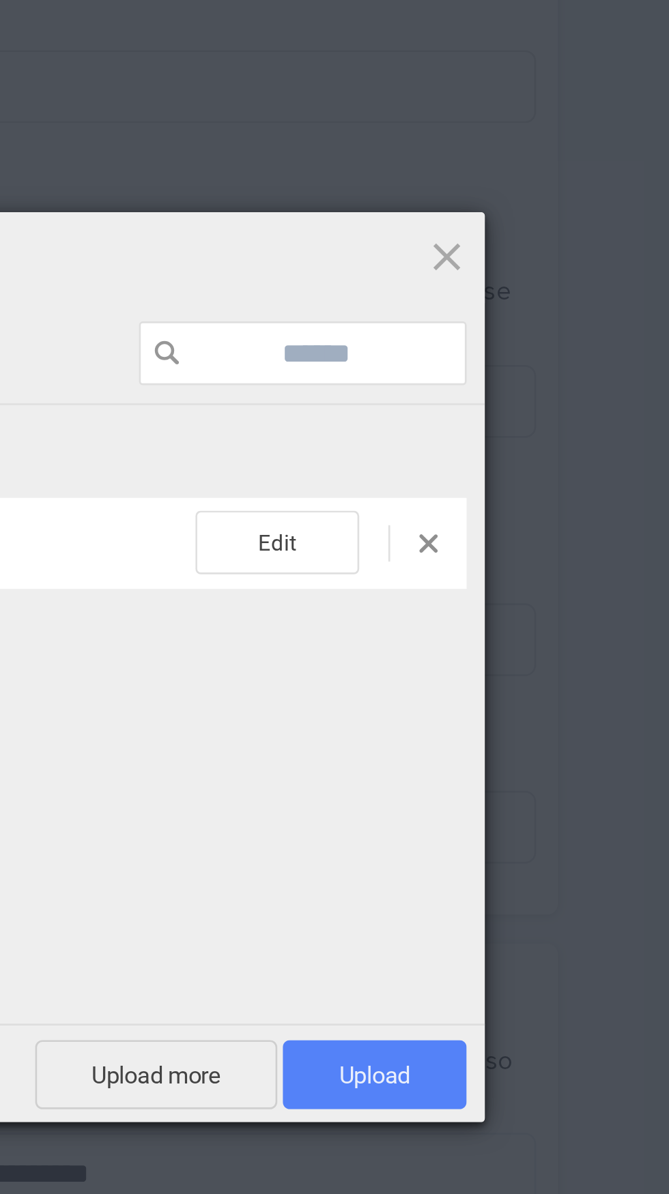
click at [569, 727] on span "Upload 1" at bounding box center [548, 733] width 69 height 26
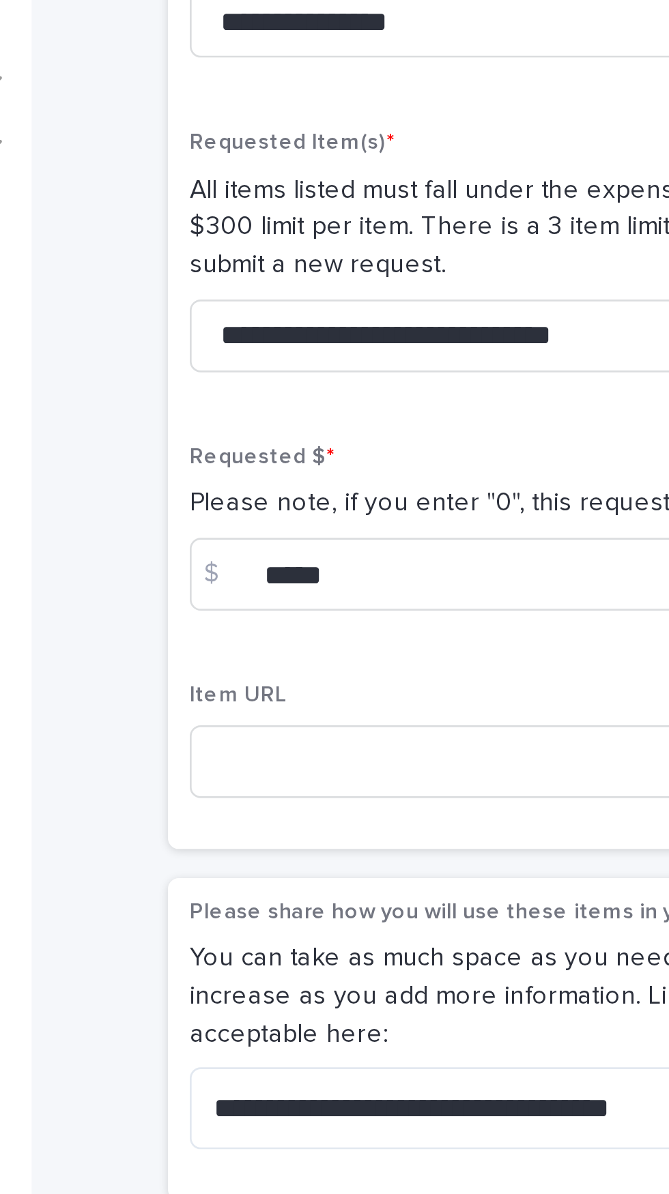
scroll to position [612, 0]
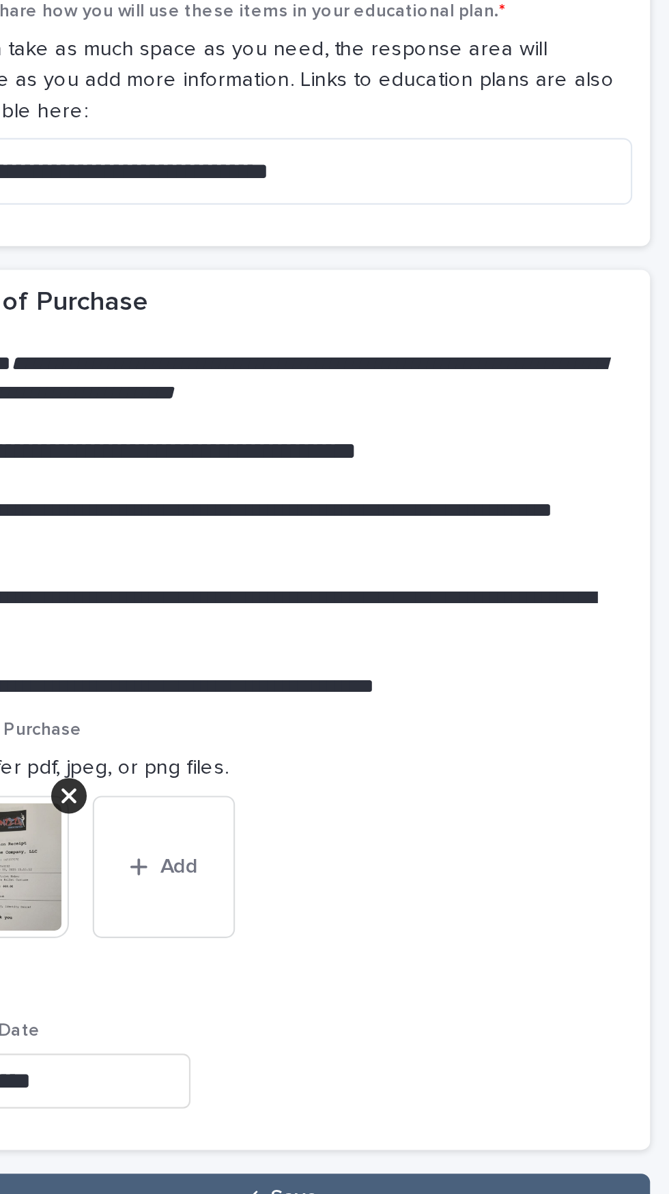
click at [526, 1182] on button "Save" at bounding box center [446, 1193] width 341 height 22
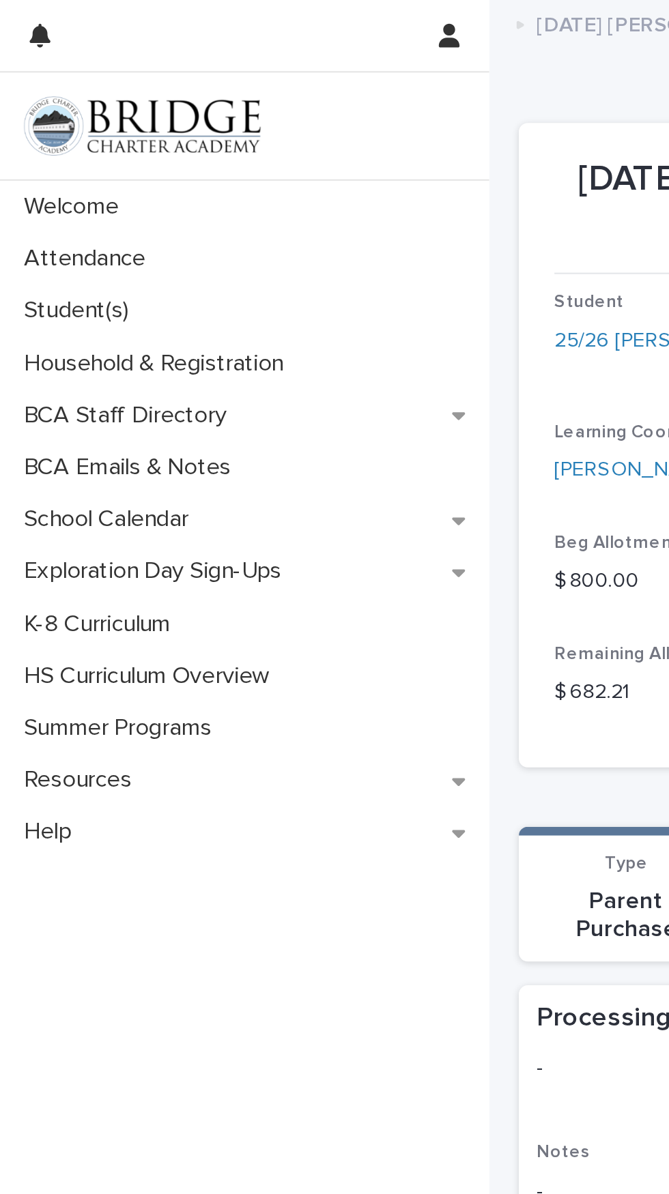
click at [160, 542] on div "Welcome Attendance Student(s) Household & Registration BCA Staff Directory BCA …" at bounding box center [112, 638] width 225 height 1111
